Goal: Check status: Check status

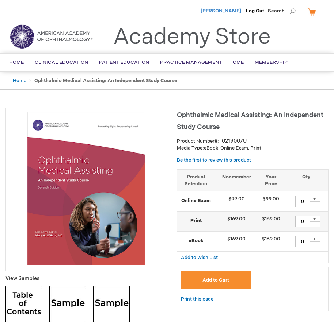
click at [222, 9] on span "[PERSON_NAME]" at bounding box center [220, 11] width 41 height 6
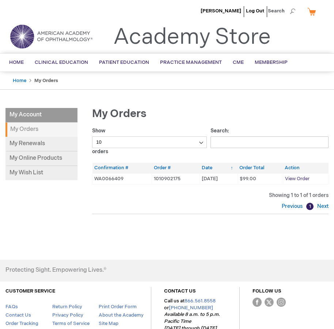
click at [298, 178] on span "View Order" at bounding box center [297, 179] width 24 height 6
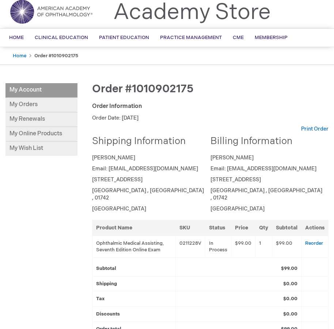
scroll to position [73, 0]
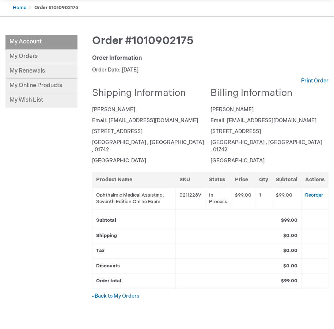
click at [228, 63] on div "Order #1010902175 Order Information Order Date: September 15, 2025 Print Order …" at bounding box center [202, 176] width 251 height 283
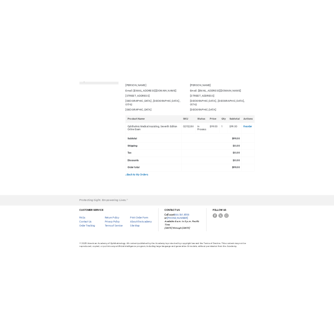
scroll to position [0, 0]
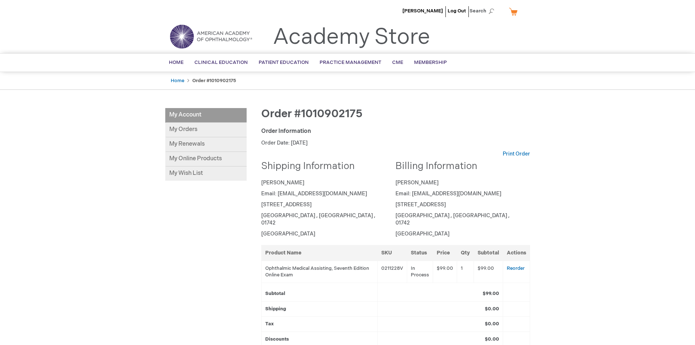
drag, startPoint x: 389, startPoint y: 156, endPoint x: 316, endPoint y: 188, distance: 79.4
click at [317, 188] on address "Angel Angel Email: Amartinez@lexeye.com 300 Backer Ave 210 Concord , MA , 01742…" at bounding box center [325, 208] width 129 height 58
click at [205, 161] on link "My Online Products" at bounding box center [205, 159] width 81 height 15
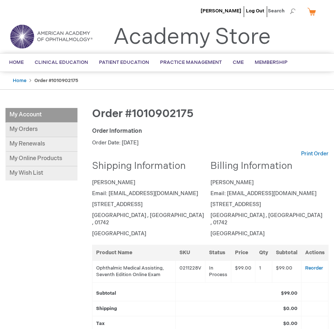
click at [45, 127] on link "My Orders" at bounding box center [41, 130] width 72 height 15
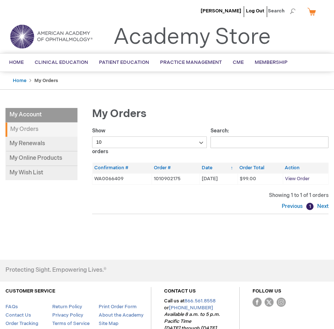
click at [305, 177] on span "View Order" at bounding box center [297, 179] width 24 height 6
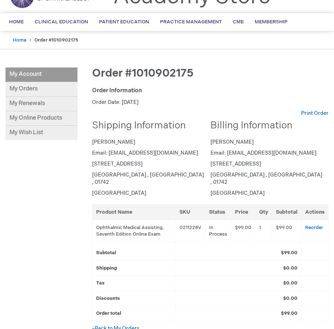
scroll to position [109, 0]
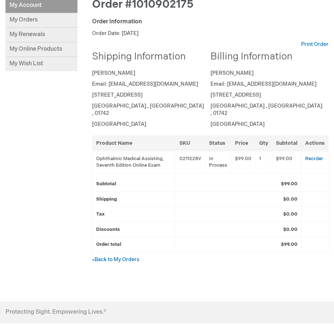
drag, startPoint x: 305, startPoint y: 45, endPoint x: 295, endPoint y: 99, distance: 55.4
click at [295, 99] on address "Angel Martinez Email: Amartinez@lexeye.com 300 Backer Ave 210 Concord , MA , 01…" at bounding box center [266, 99] width 112 height 58
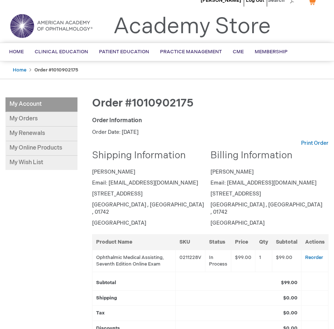
scroll to position [0, 0]
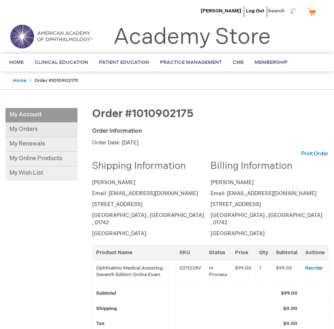
click at [45, 130] on link "My Orders" at bounding box center [41, 130] width 72 height 15
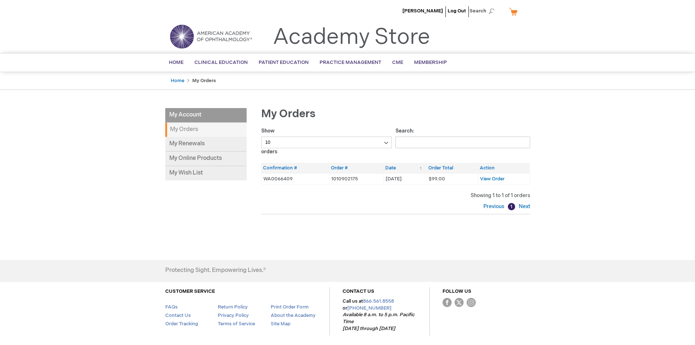
click at [284, 154] on div "Show 10 25 50 100 orders" at bounding box center [328, 141] width 135 height 28
click at [287, 169] on th "Confirmation #" at bounding box center [295, 168] width 68 height 11
click at [333, 169] on th "Order #" at bounding box center [356, 168] width 54 height 11
click at [333, 164] on th "Order Total" at bounding box center [452, 168] width 51 height 11
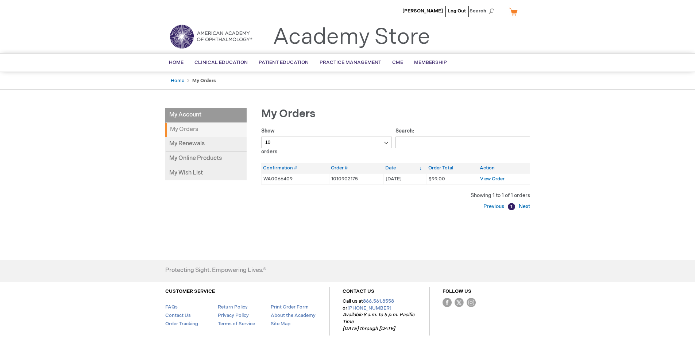
click at [333, 174] on td "$99.00" at bounding box center [452, 178] width 51 height 11
click at [333, 180] on td "View Order" at bounding box center [504, 178] width 52 height 11
click at [333, 180] on span "View Order" at bounding box center [492, 179] width 24 height 6
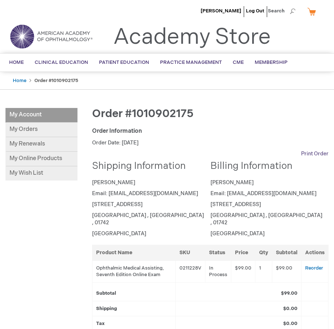
click at [313, 156] on link "Print Order" at bounding box center [314, 153] width 27 height 7
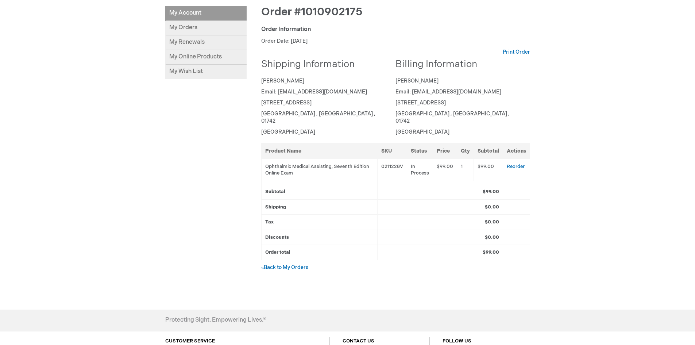
scroll to position [109, 0]
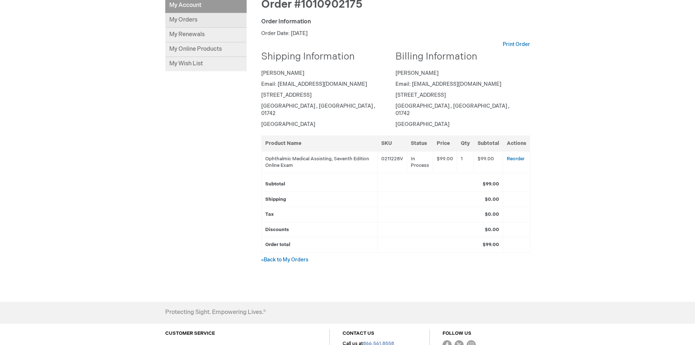
click at [202, 24] on link "My Orders" at bounding box center [205, 20] width 81 height 15
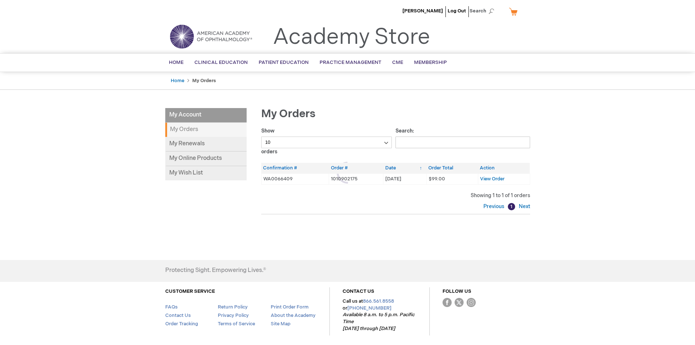
scroll to position [30, 0]
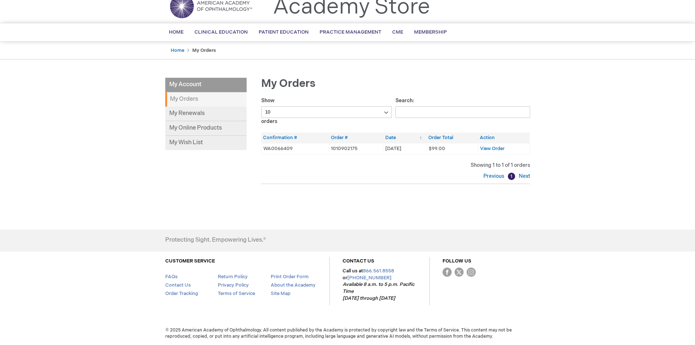
click at [389, 115] on select "10 25 50 100" at bounding box center [326, 112] width 131 height 12
select select "100"
click at [261, 106] on select "10 25 50 100" at bounding box center [326, 112] width 131 height 12
click at [395, 177] on div "Previous 1 Next" at bounding box center [395, 176] width 269 height 7
click at [492, 148] on span "View Order" at bounding box center [492, 149] width 24 height 6
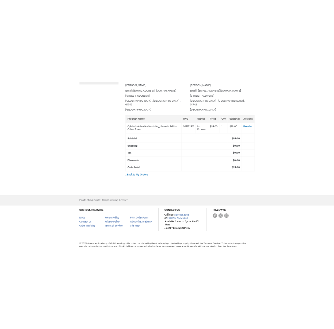
scroll to position [29, 0]
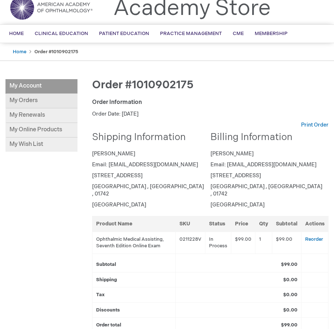
click at [32, 104] on link "My Orders" at bounding box center [41, 101] width 72 height 15
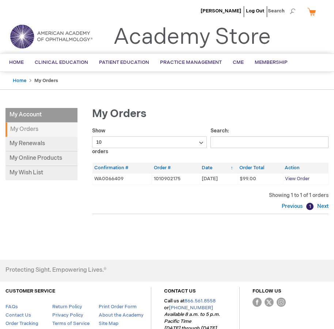
click at [300, 178] on span "View Order" at bounding box center [297, 179] width 24 height 6
